Goal: Task Accomplishment & Management: Use online tool/utility

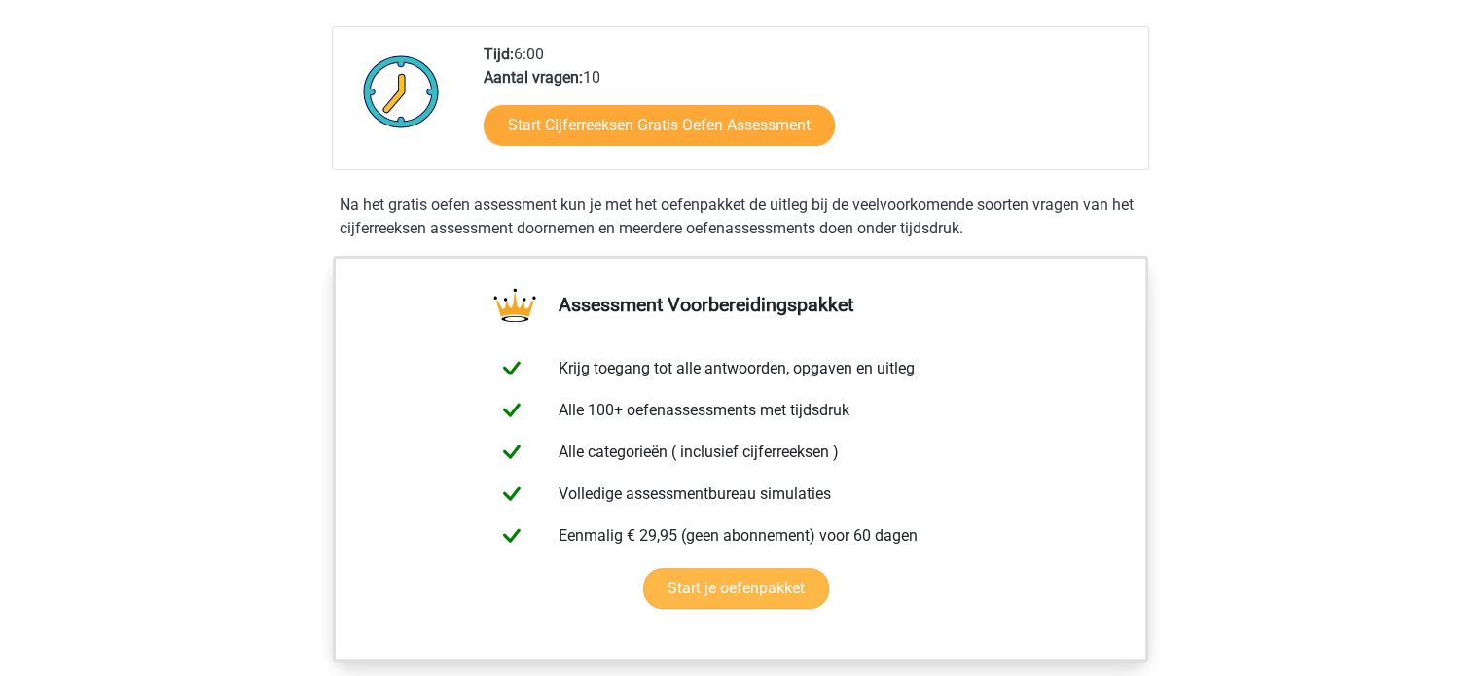
scroll to position [292, 0]
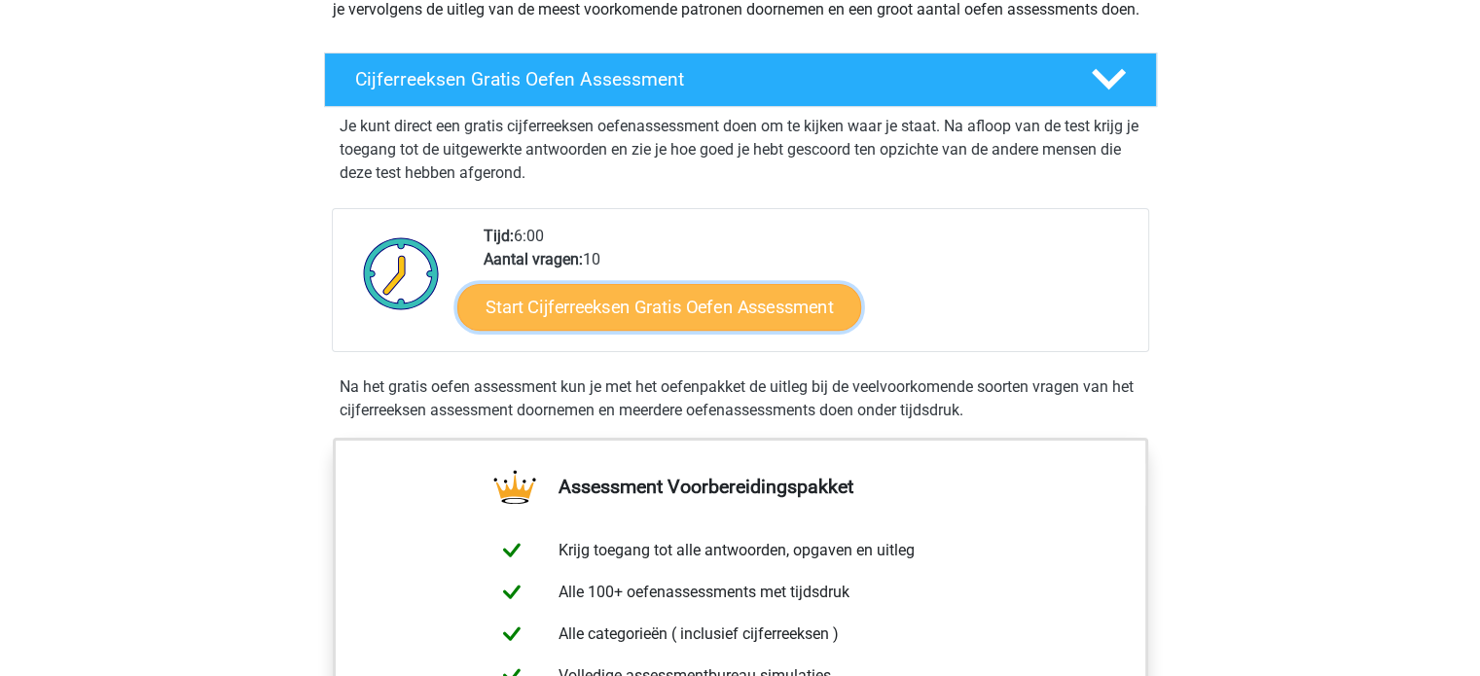
click at [617, 330] on link "Start Cijferreeksen Gratis Oefen Assessment" at bounding box center [659, 306] width 404 height 47
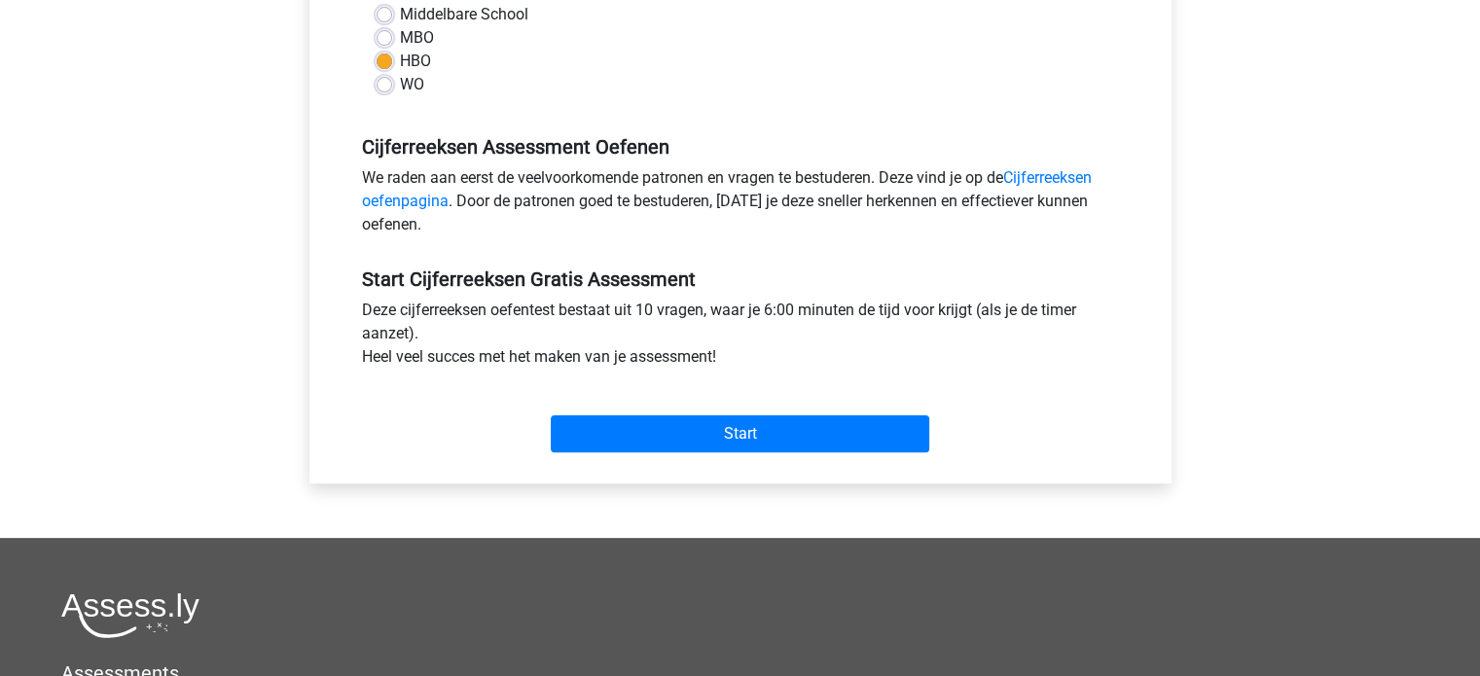
scroll to position [486, 0]
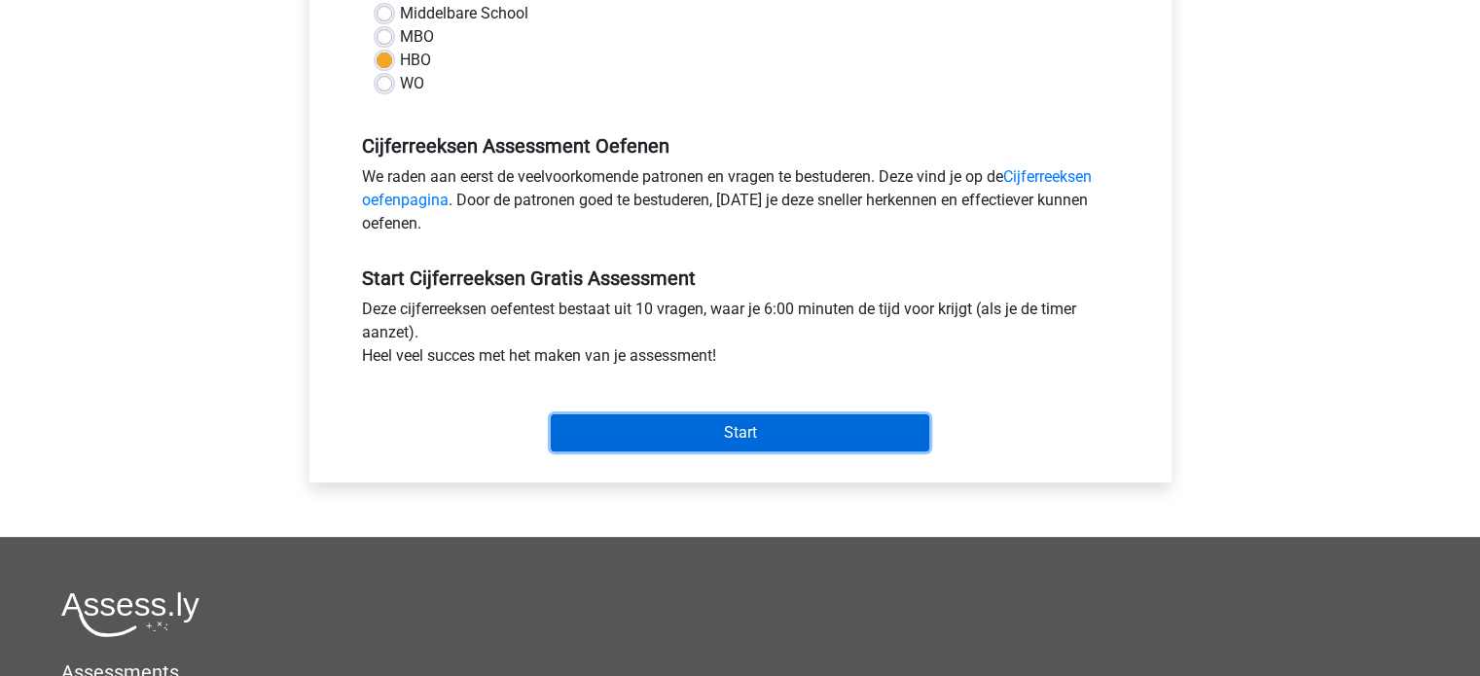
click at [672, 429] on input "Start" at bounding box center [740, 432] width 378 height 37
